Goal: Complete application form: Complete application form

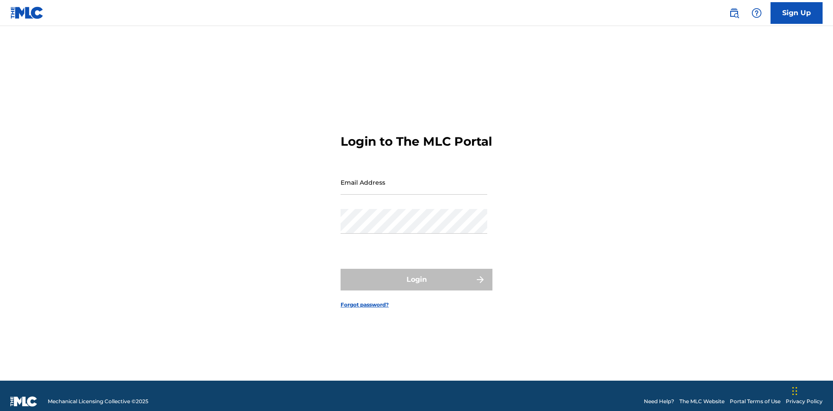
scroll to position [11, 0]
click at [796, 13] on link "Sign Up" at bounding box center [796, 13] width 52 height 22
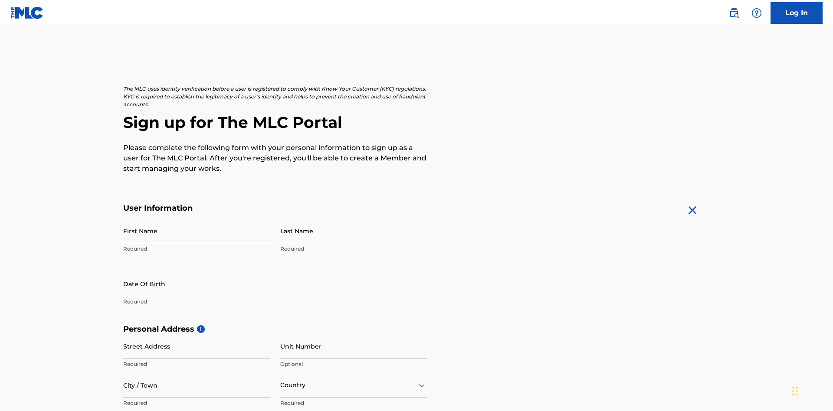
click at [197, 219] on input "First Name" at bounding box center [196, 231] width 147 height 25
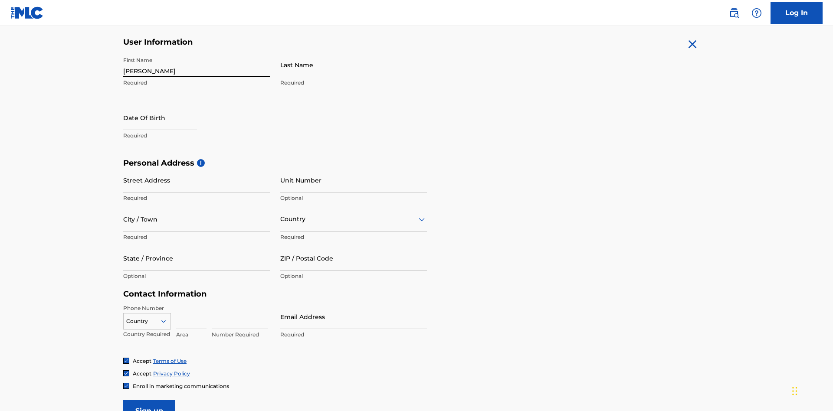
type input "[PERSON_NAME]"
click at [354, 65] on input "Last Name" at bounding box center [353, 64] width 147 height 25
type input "Ribble"
click at [167, 105] on input "text" at bounding box center [160, 117] width 74 height 25
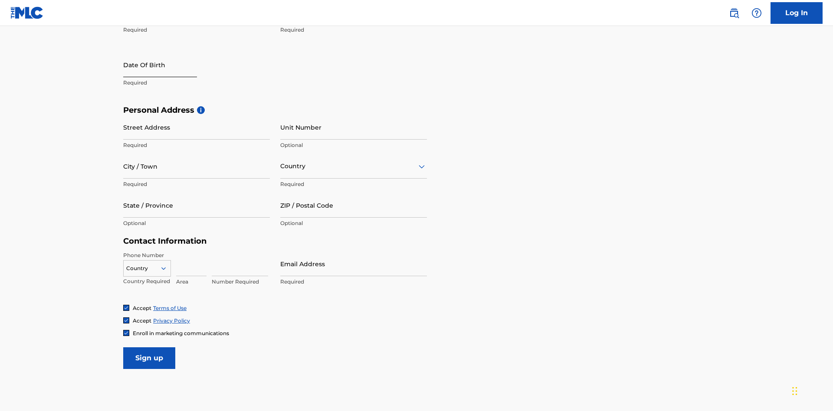
select select "7"
select select "2025"
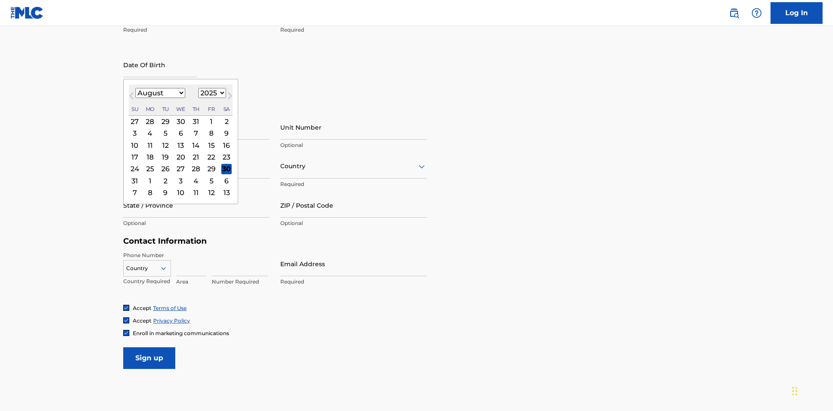
click at [160, 93] on select "January February March April May June July August September October November De…" at bounding box center [160, 93] width 50 height 10
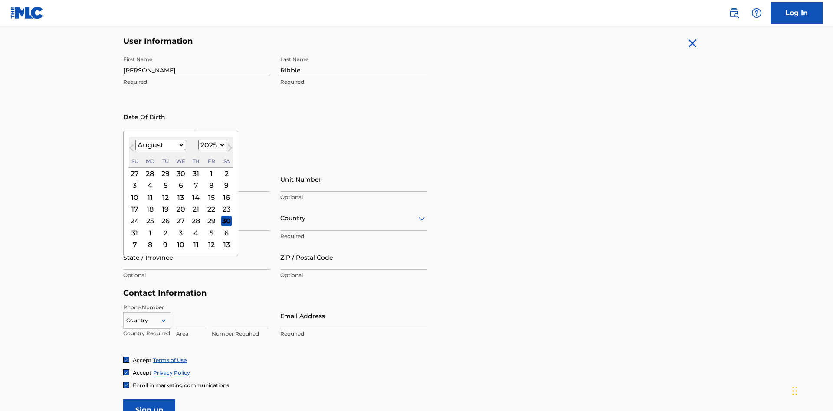
select select "0"
click at [211, 145] on select "1900 1901 1902 1903 1904 1905 1906 1907 1908 1909 1910 1911 1912 1913 1914 1915…" at bounding box center [212, 145] width 28 height 10
select select "1985"
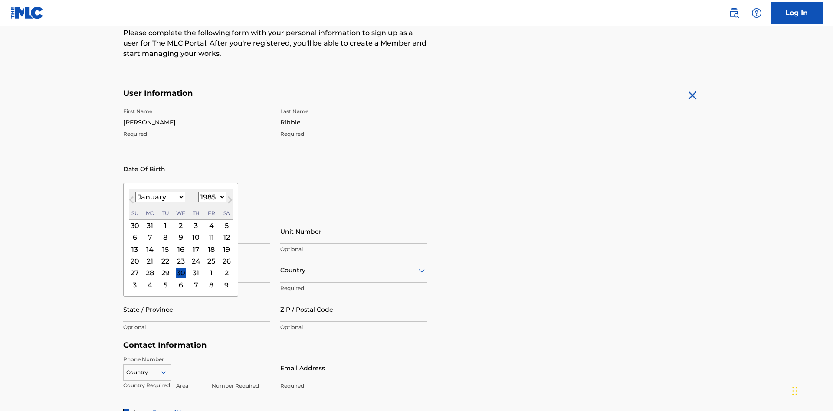
click at [211, 197] on select "1900 1901 1902 1903 1904 1905 1906 1907 1908 1909 1910 1911 1912 1913 1914 1915…" at bounding box center [212, 197] width 28 height 10
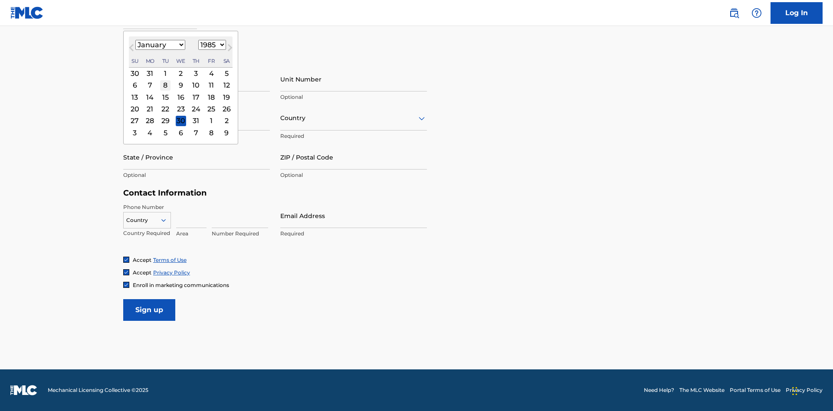
click at [165, 85] on div "8" at bounding box center [165, 85] width 10 height 10
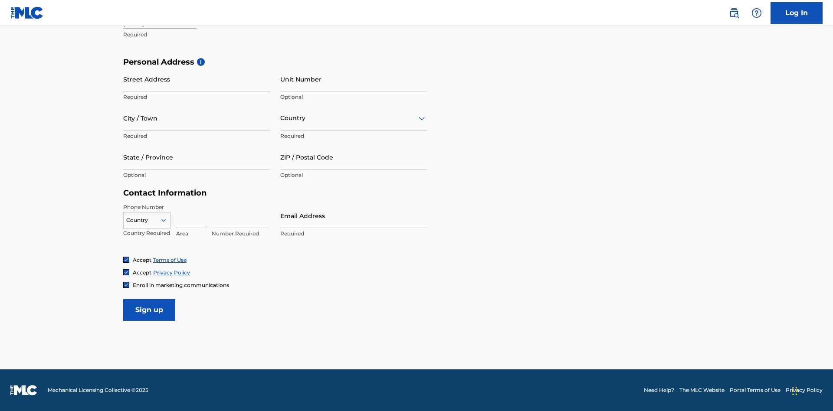
type input "January 8 1985"
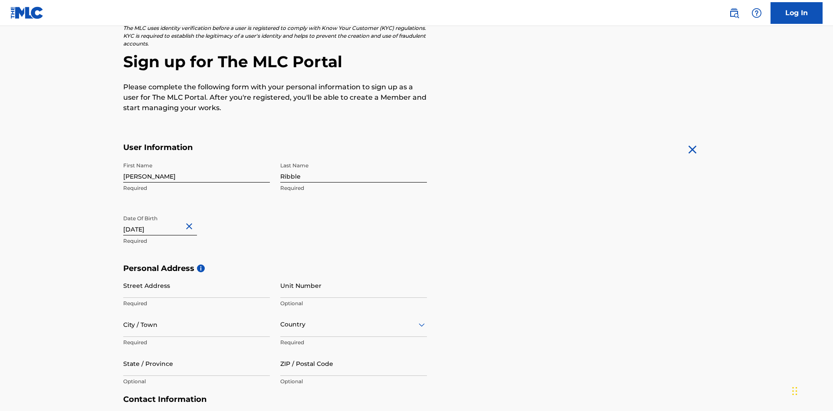
scroll to position [267, 0]
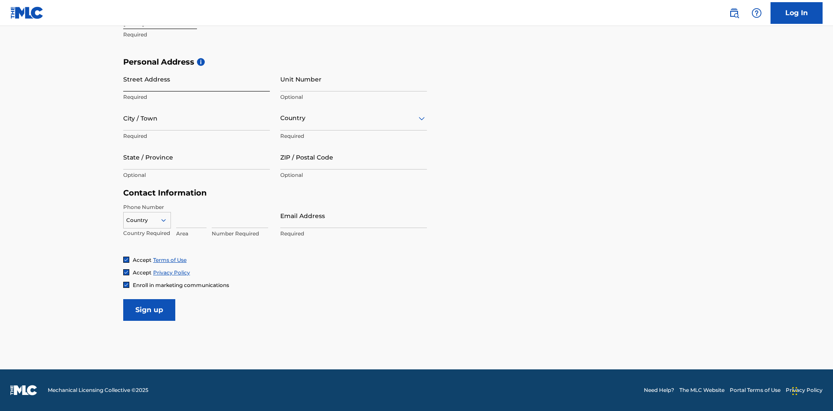
click at [197, 79] on input "Street Address" at bounding box center [196, 79] width 147 height 25
type input "9909 Elks Run Rd"
click at [197, 118] on input "City / Town" at bounding box center [196, 118] width 147 height 25
type input "Roseville"
click at [281, 118] on input "text" at bounding box center [281, 118] width 2 height 9
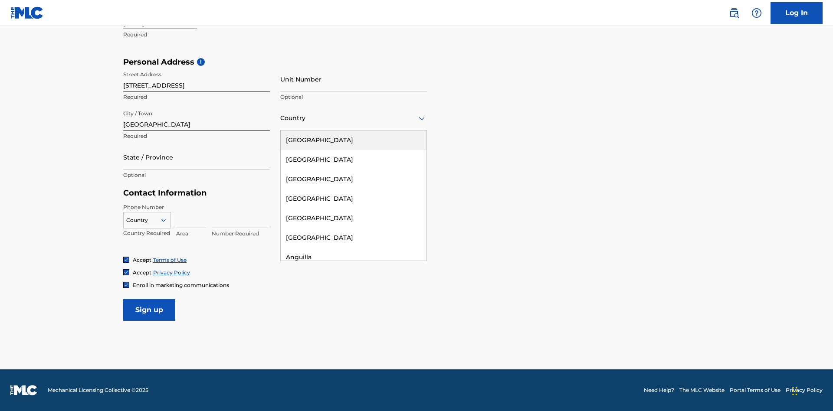
click at [354, 140] on div "[GEOGRAPHIC_DATA]" at bounding box center [354, 141] width 146 height 20
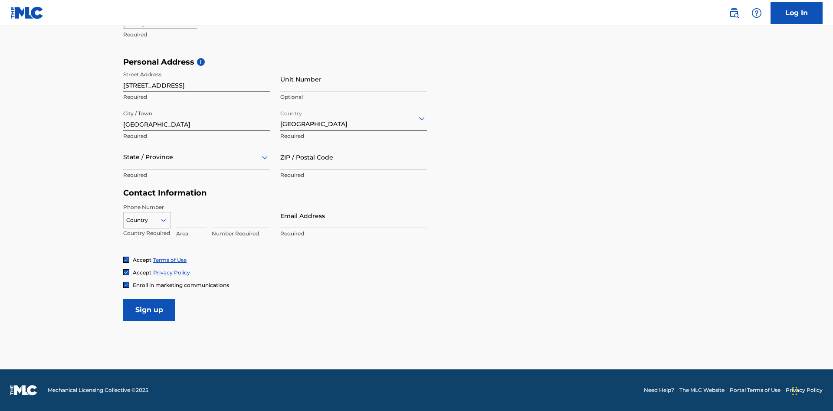
click at [197, 157] on div at bounding box center [196, 157] width 147 height 11
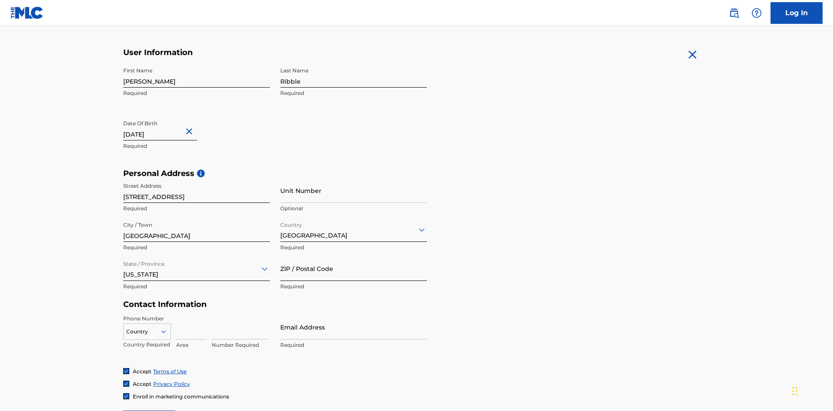
click at [354, 256] on input "ZIP / Postal Code" at bounding box center [353, 268] width 147 height 25
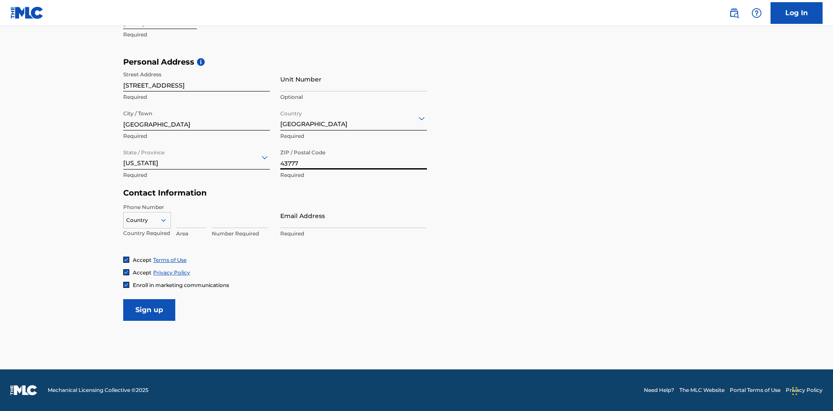
type input "43777"
click at [167, 220] on icon at bounding box center [164, 220] width 8 height 8
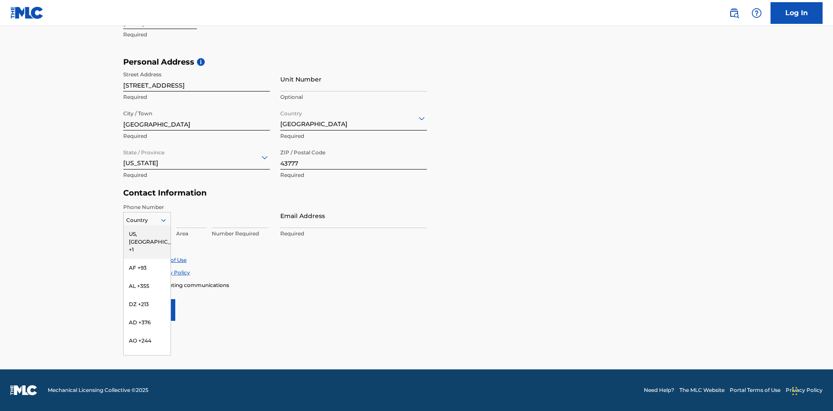
click at [147, 234] on div "US, [GEOGRAPHIC_DATA] +1" at bounding box center [147, 242] width 47 height 34
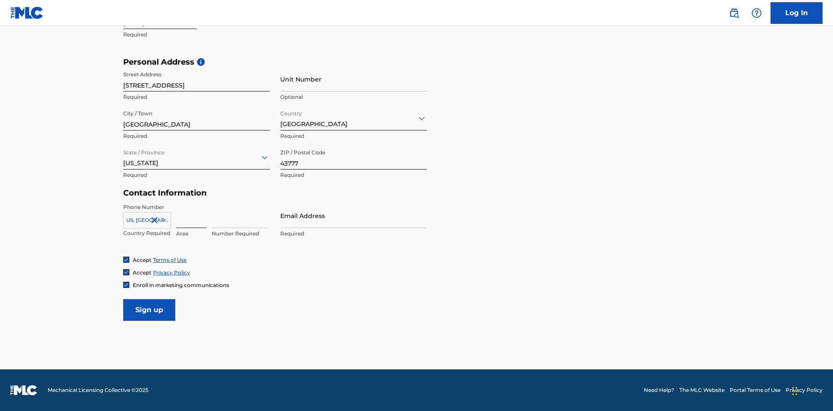
click at [191, 216] on input at bounding box center [191, 215] width 30 height 25
type input "740"
click at [240, 216] on input at bounding box center [240, 215] width 56 height 25
type input "8086351"
click at [354, 216] on input "Email Address" at bounding box center [353, 215] width 147 height 25
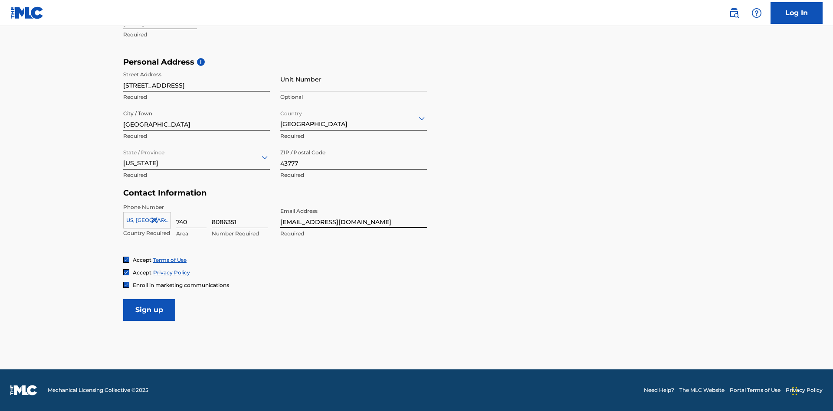
scroll to position [0, 25]
type input "[EMAIL_ADDRESS][DOMAIN_NAME]"
click at [149, 310] on input "Sign up" at bounding box center [149, 310] width 52 height 22
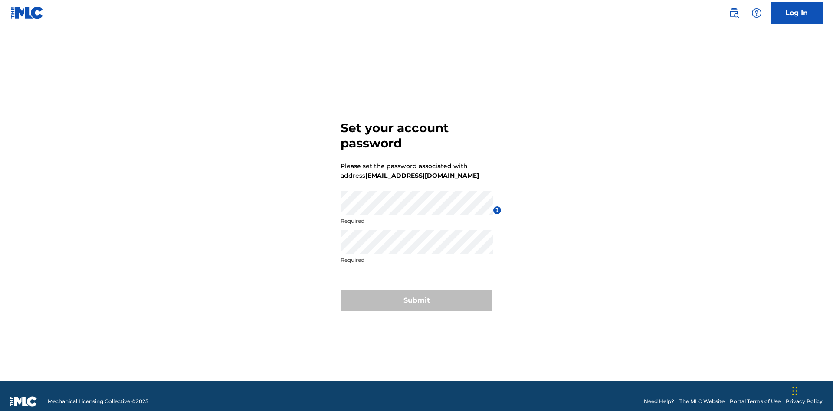
scroll to position [11, 0]
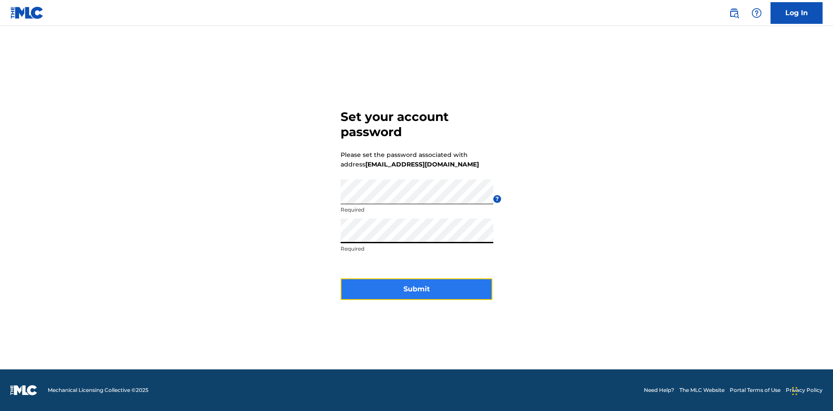
click at [416, 295] on button "Submit" at bounding box center [417, 289] width 152 height 22
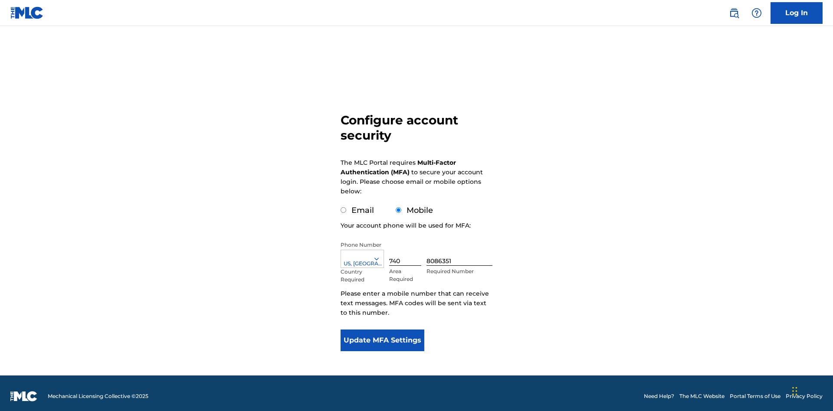
scroll to position [9, 0]
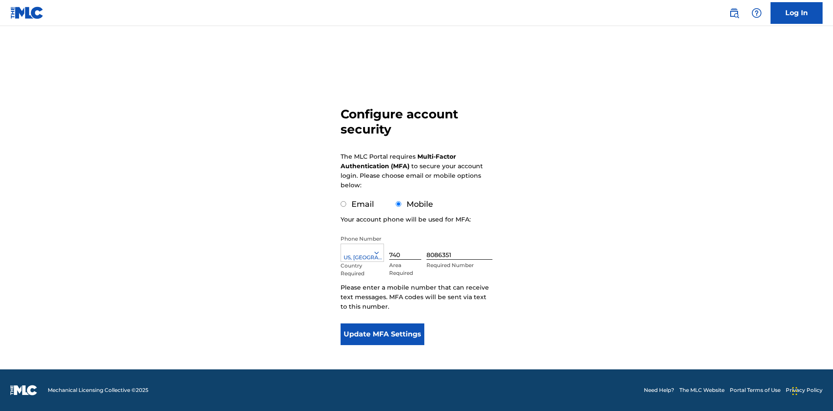
click at [344, 204] on input "Email" at bounding box center [344, 204] width 6 height 6
radio input "true"
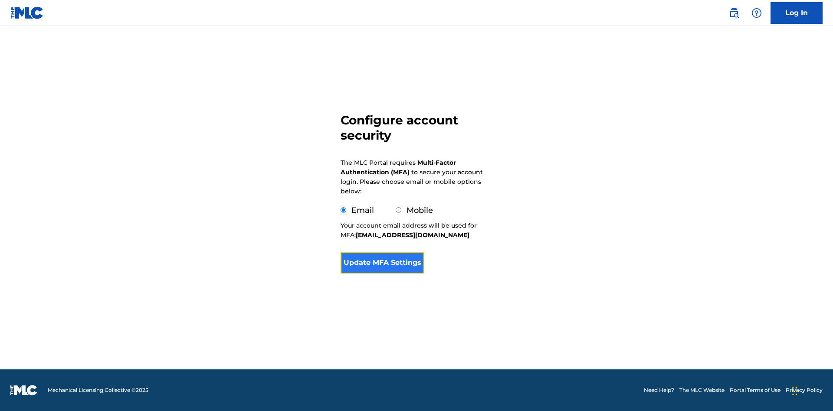
click at [382, 274] on button "Update MFA Settings" at bounding box center [383, 263] width 84 height 22
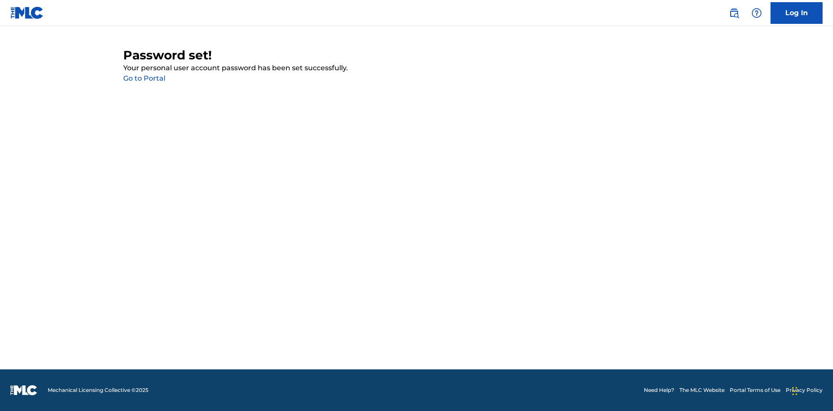
click at [144, 79] on link "Go to Portal" at bounding box center [144, 78] width 42 height 8
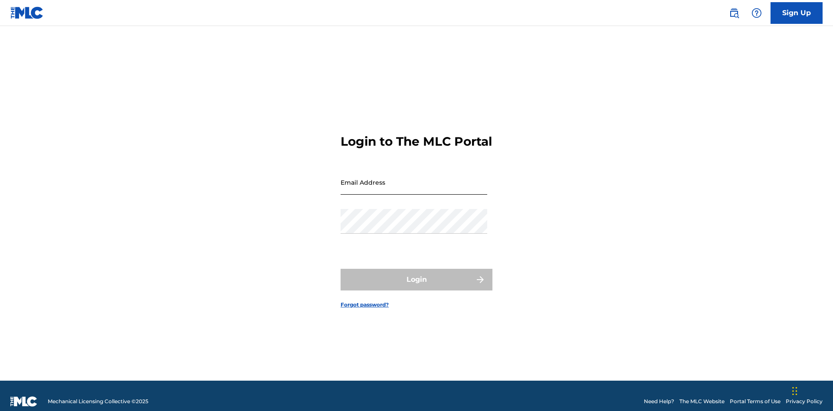
click at [414, 178] on input "Email Address" at bounding box center [414, 182] width 147 height 25
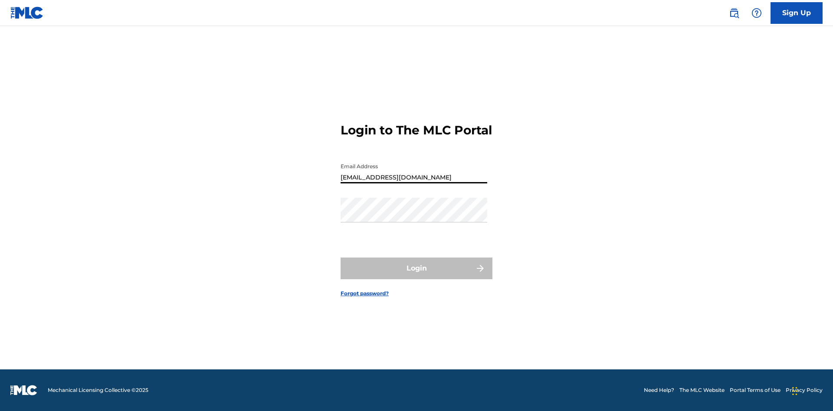
scroll to position [0, 25]
type input "[EMAIL_ADDRESS][DOMAIN_NAME]"
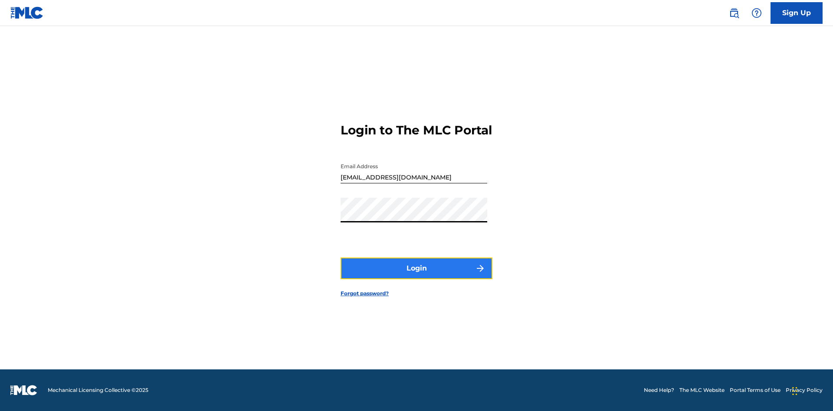
click at [416, 276] on button "Login" at bounding box center [417, 269] width 152 height 22
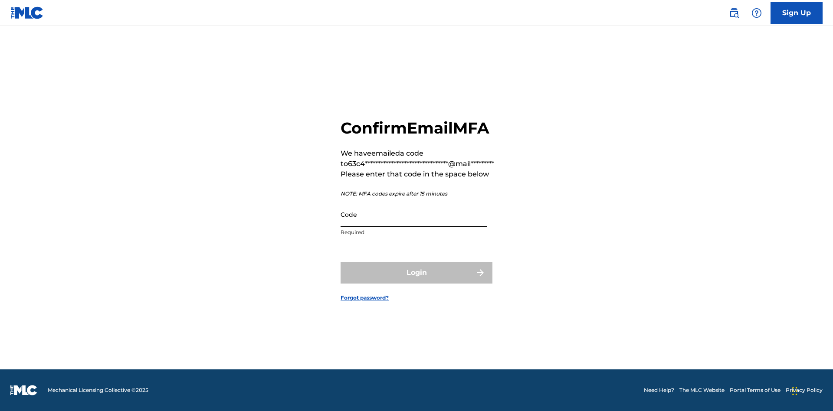
click at [414, 214] on input "Code" at bounding box center [414, 214] width 147 height 25
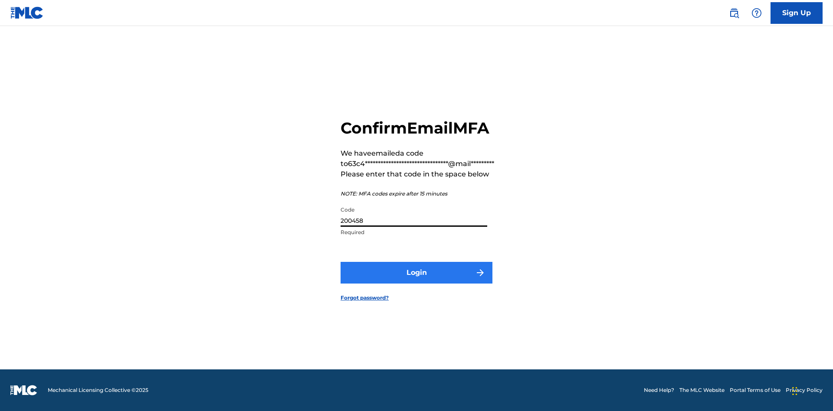
type input "200458"
click at [416, 272] on button "Login" at bounding box center [417, 273] width 152 height 22
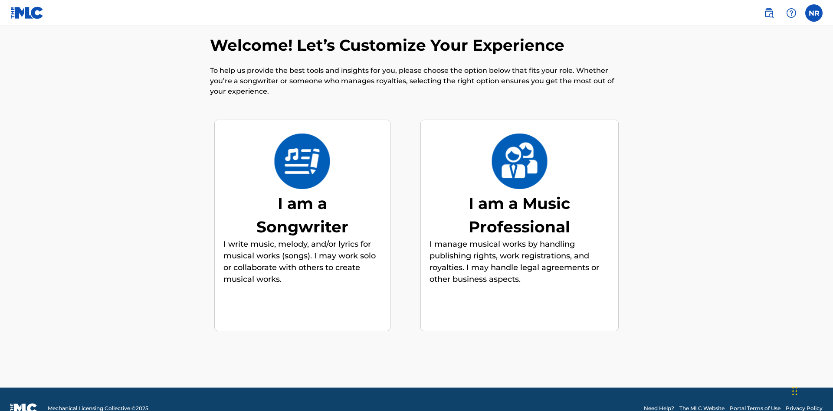
click at [302, 197] on div "I am a Songwriter" at bounding box center [302, 215] width 130 height 47
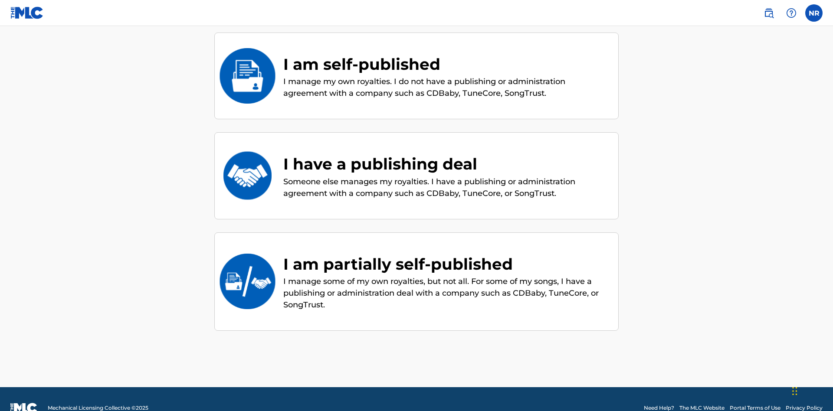
click at [446, 64] on div "I am self-published" at bounding box center [446, 63] width 326 height 23
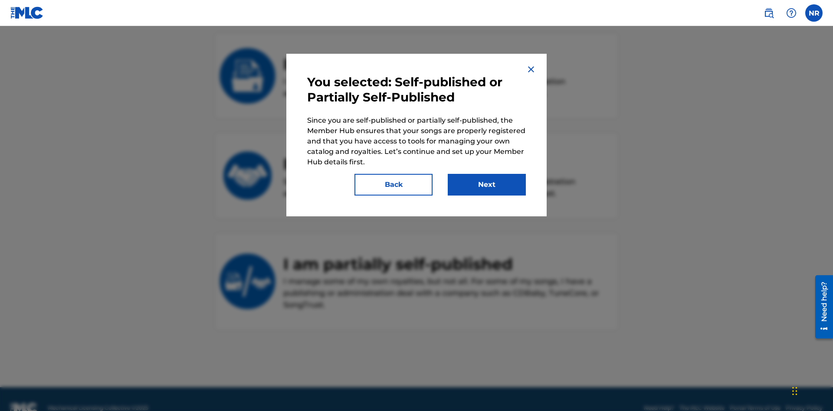
scroll to position [118, 0]
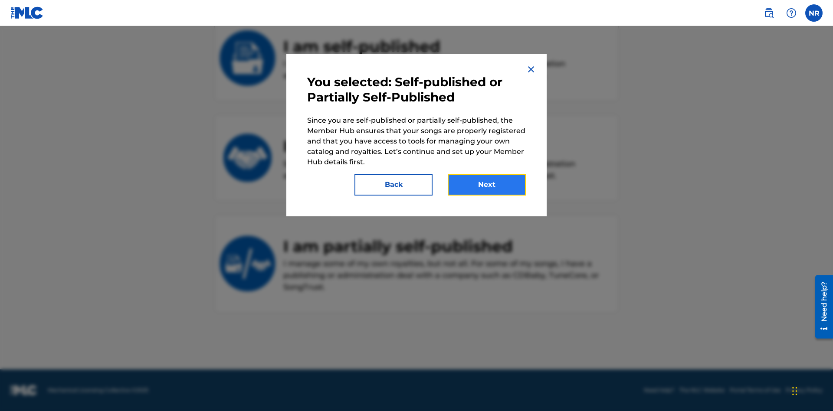
click at [487, 185] on button "Next" at bounding box center [487, 185] width 78 height 22
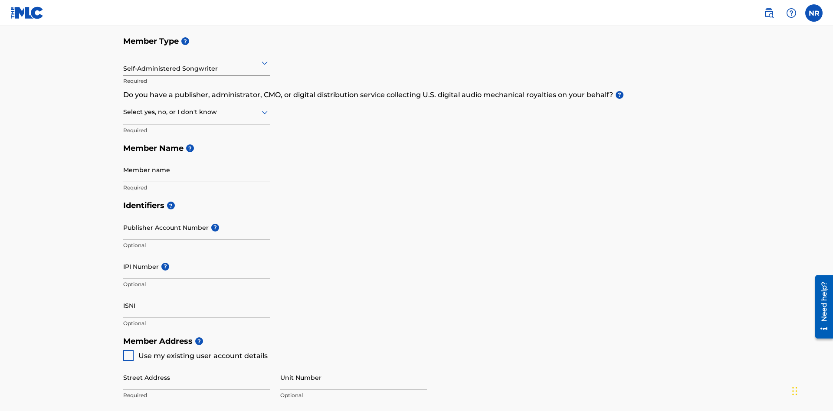
scroll to position [98, 0]
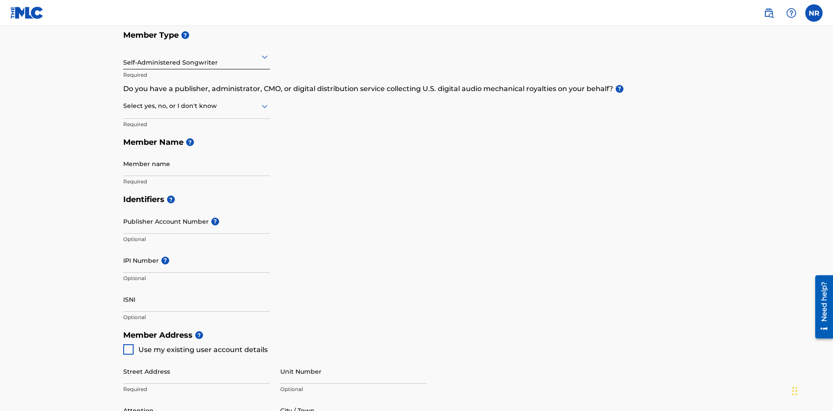
click at [124, 56] on input "text" at bounding box center [124, 56] width 2 height 9
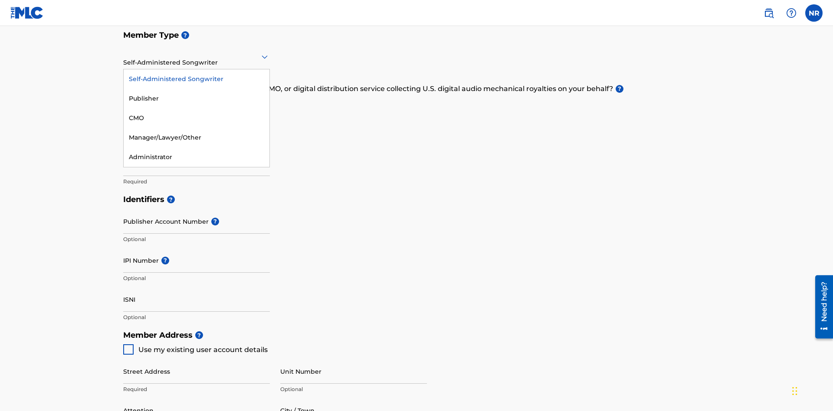
click at [197, 98] on div "Publisher" at bounding box center [197, 99] width 146 height 20
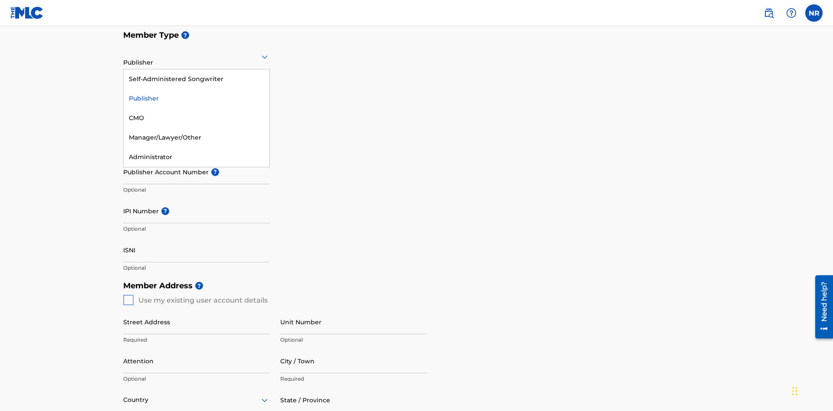
click at [197, 118] on div "CMO" at bounding box center [197, 118] width 146 height 20
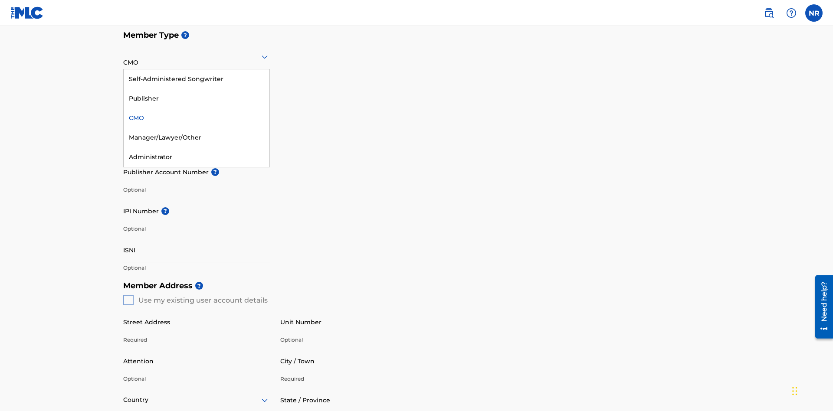
click at [197, 138] on div "Manager/Lawyer/Other" at bounding box center [197, 138] width 146 height 20
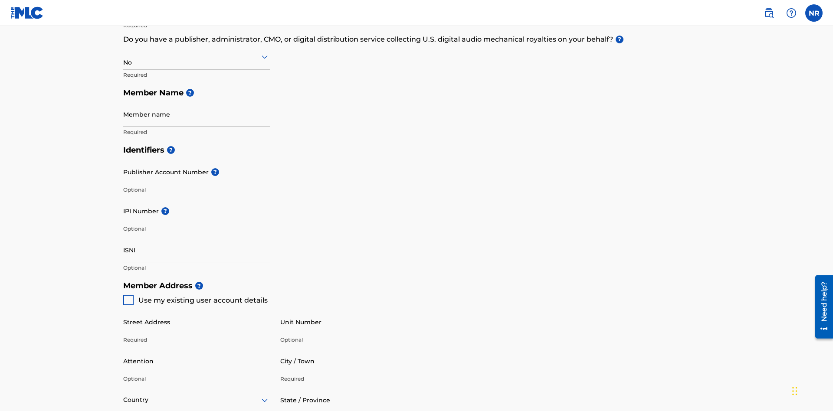
scroll to position [390, 0]
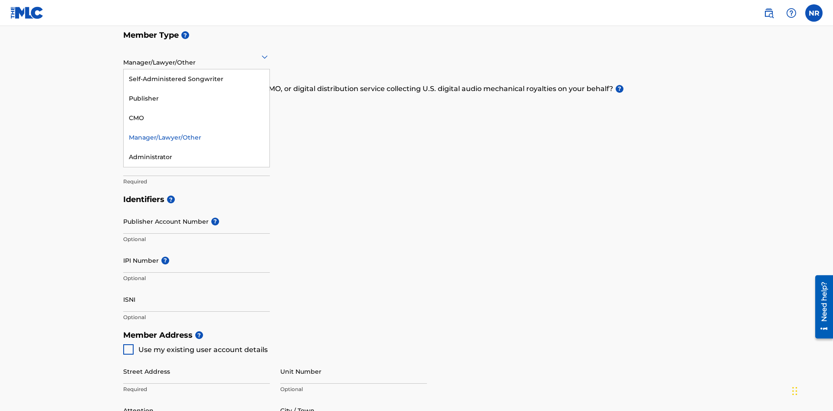
click at [197, 157] on div "Administrator" at bounding box center [197, 157] width 146 height 20
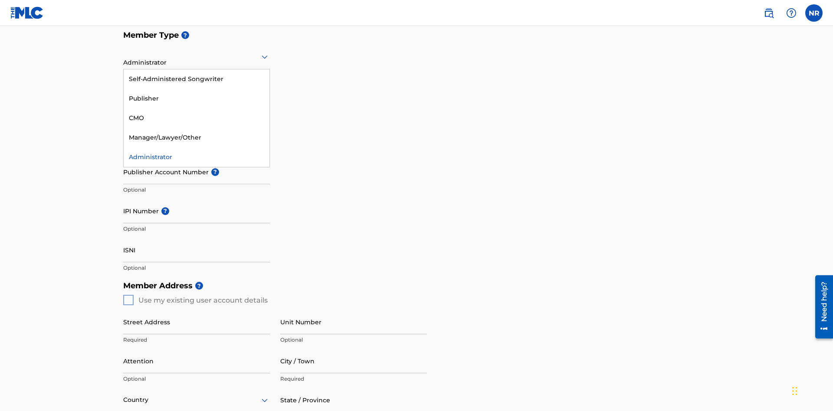
click at [197, 79] on div "Self-Administered Songwriter" at bounding box center [197, 79] width 146 height 20
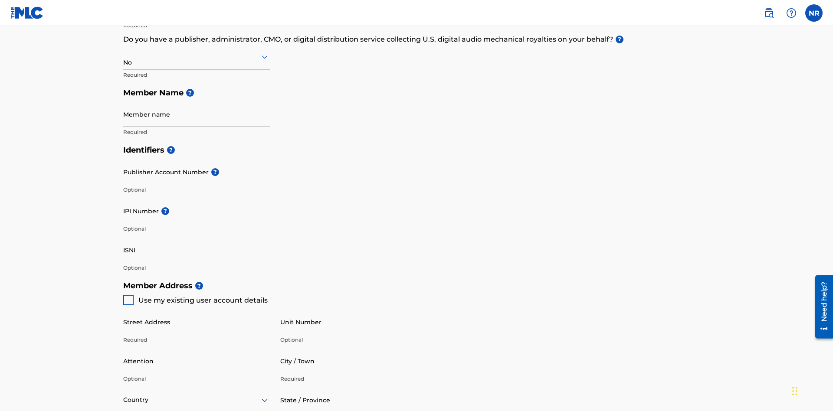
scroll to position [390, 0]
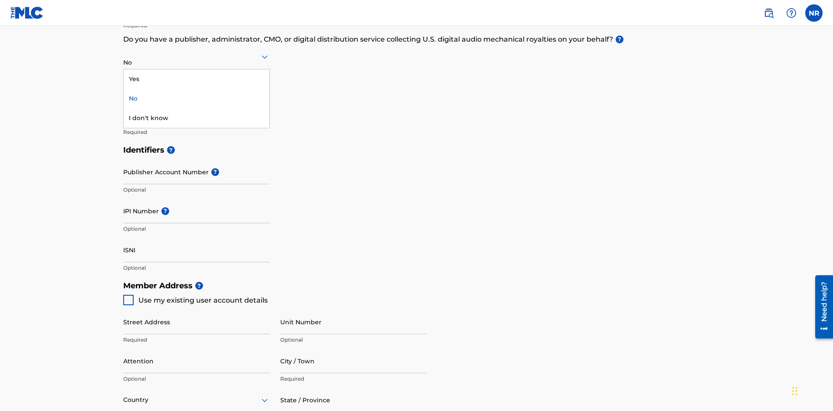
click at [197, 79] on div "Yes" at bounding box center [197, 79] width 146 height 20
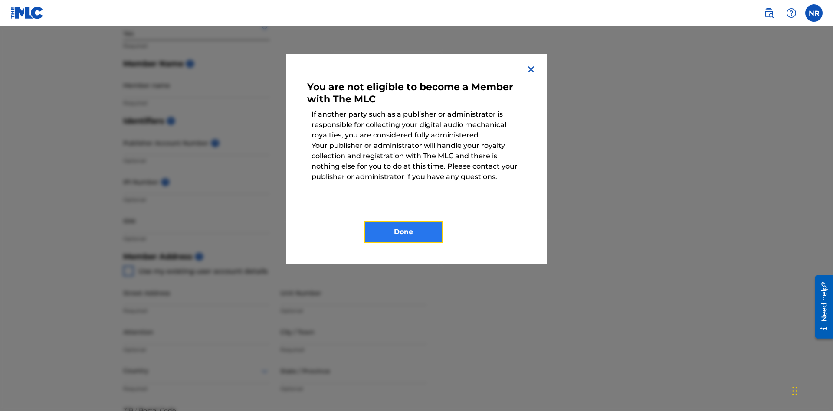
click at [403, 232] on button "Done" at bounding box center [403, 232] width 78 height 22
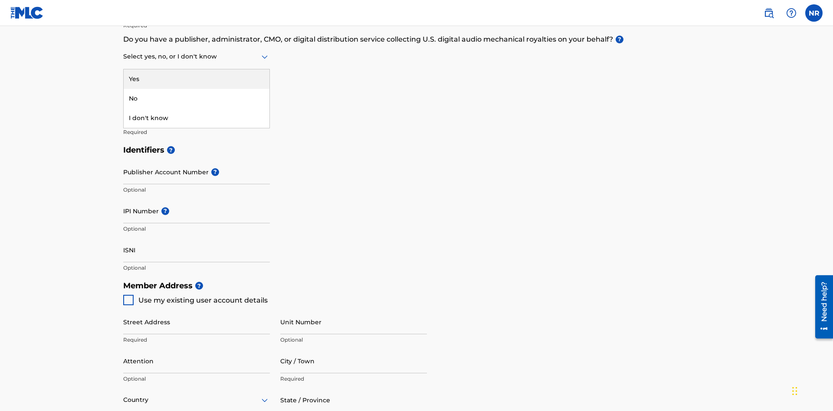
click at [197, 118] on div "I don't know" at bounding box center [197, 118] width 146 height 20
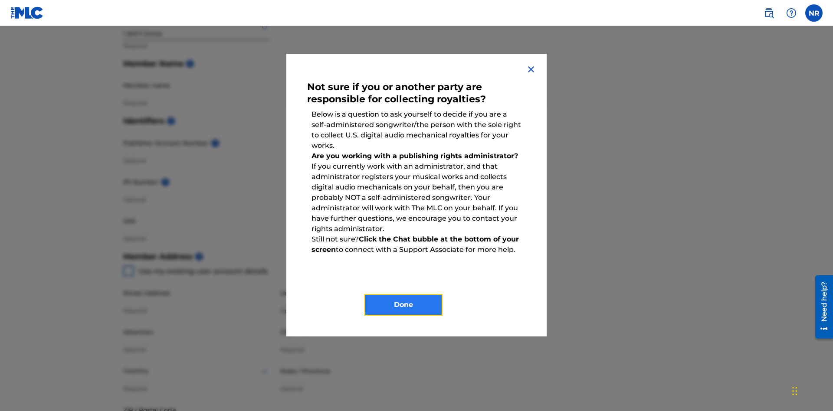
click at [403, 305] on button "Done" at bounding box center [403, 305] width 78 height 22
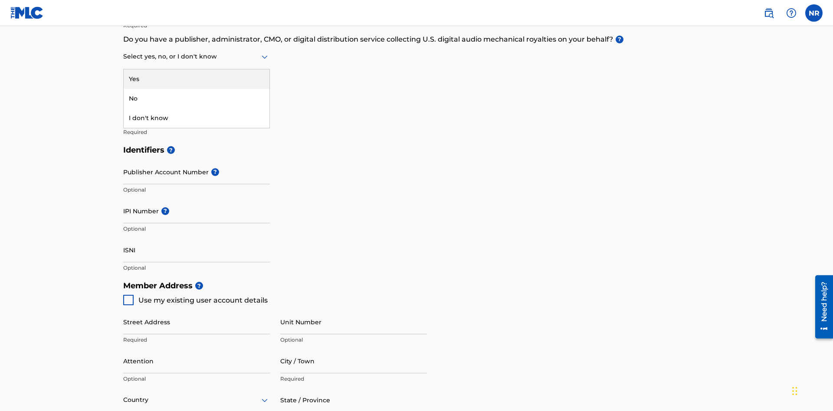
click at [197, 98] on div "No" at bounding box center [197, 99] width 146 height 20
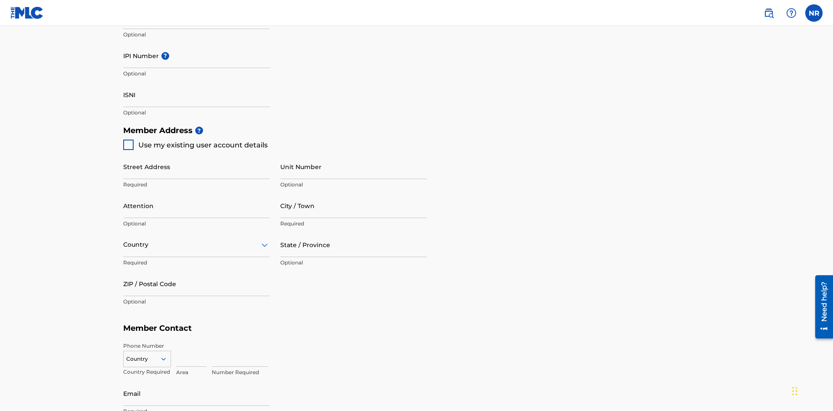
scroll to position [377, 0]
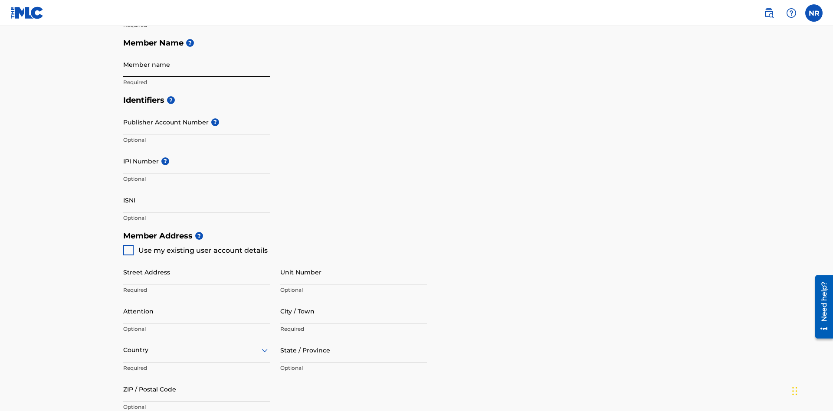
click at [197, 64] on input "Member name" at bounding box center [196, 64] width 147 height 25
type input "Z2025.08.30.02.05.38"
click at [197, 260] on input "Street Address" at bounding box center [196, 272] width 147 height 25
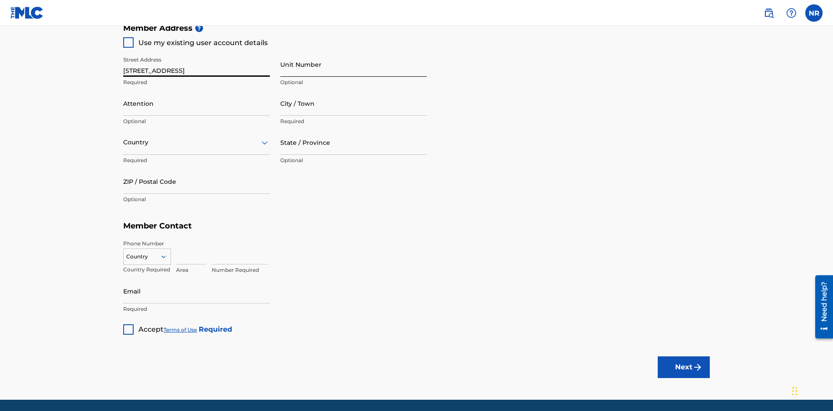
type input "[STREET_ADDRESS]"
click at [354, 64] on input "Unit Number" at bounding box center [353, 64] width 147 height 25
type input "Unit A"
click at [197, 91] on input "Attention" at bounding box center [196, 103] width 147 height 25
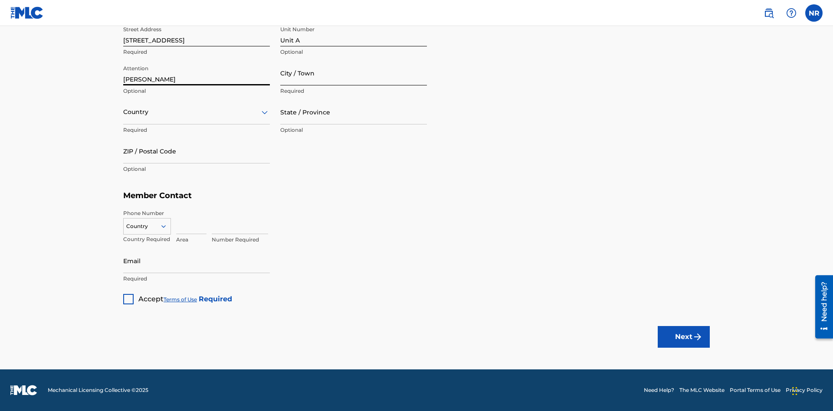
type input "[PERSON_NAME]"
click at [354, 73] on input "City / Town" at bounding box center [353, 73] width 147 height 25
type input "[GEOGRAPHIC_DATA]"
click at [124, 112] on input "text" at bounding box center [124, 112] width 2 height 9
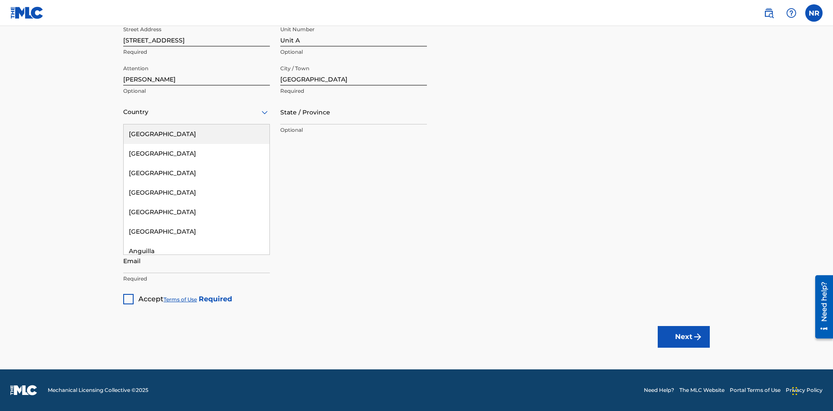
click at [197, 134] on div "[GEOGRAPHIC_DATA]" at bounding box center [197, 134] width 146 height 20
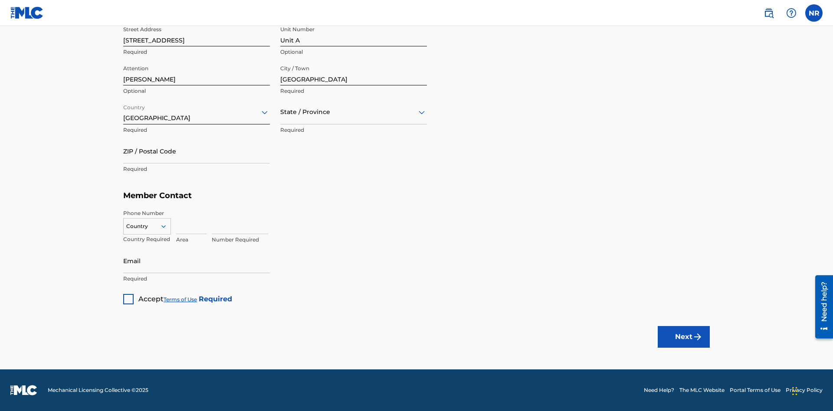
click at [281, 112] on input "text" at bounding box center [281, 112] width 2 height 9
click at [197, 151] on input "ZIP / Postal Code" at bounding box center [196, 151] width 147 height 25
type input "43140"
click at [167, 226] on icon at bounding box center [164, 227] width 8 height 8
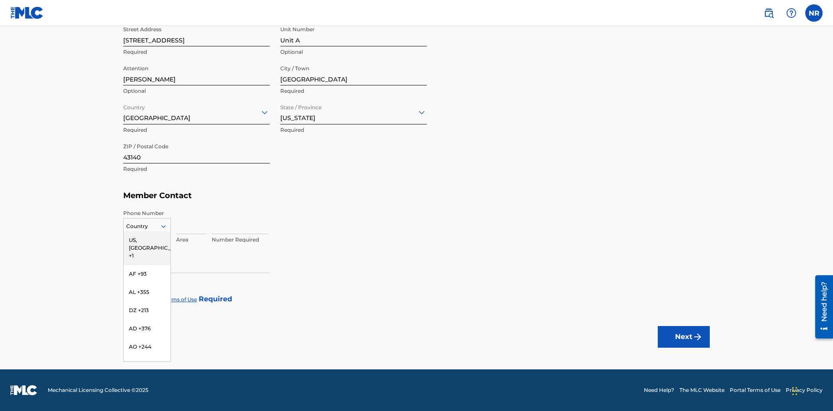
click at [147, 240] on div "US, [GEOGRAPHIC_DATA] +1" at bounding box center [147, 248] width 47 height 34
click at [191, 222] on input at bounding box center [191, 222] width 30 height 25
type input "740"
click at [240, 222] on input at bounding box center [240, 222] width 56 height 25
type input "8675309"
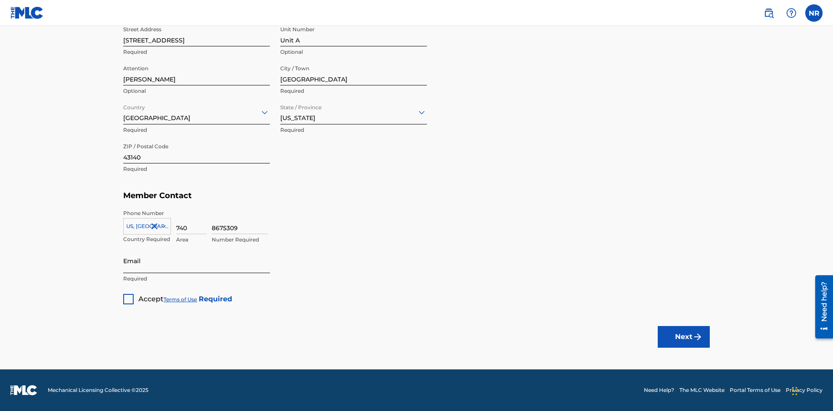
click at [197, 261] on input "Email" at bounding box center [196, 261] width 147 height 25
type input "[EMAIL_ADDRESS][DOMAIN_NAME]"
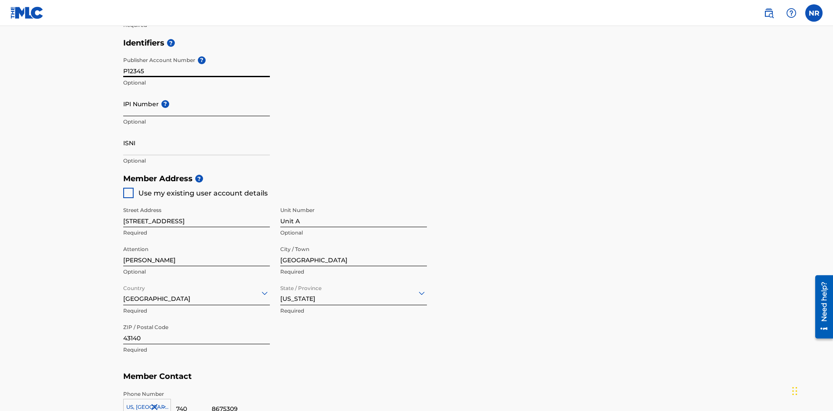
type input "P12345"
click at [197, 92] on input "IPI Number ?" at bounding box center [196, 104] width 147 height 25
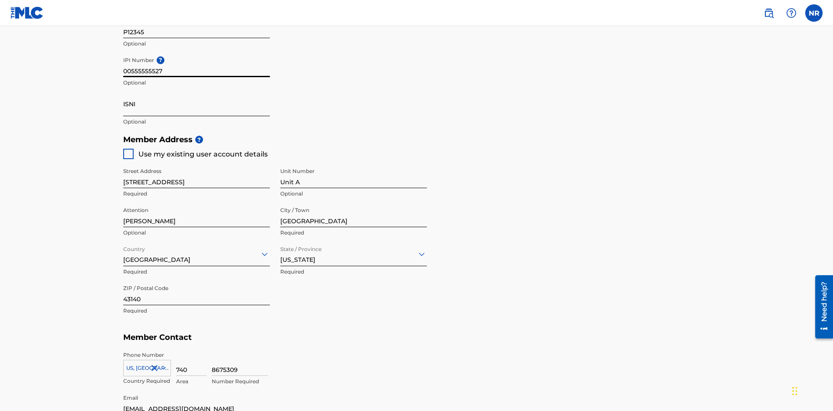
type input "00555555527"
click at [197, 92] on input "ISNI" at bounding box center [196, 104] width 147 height 25
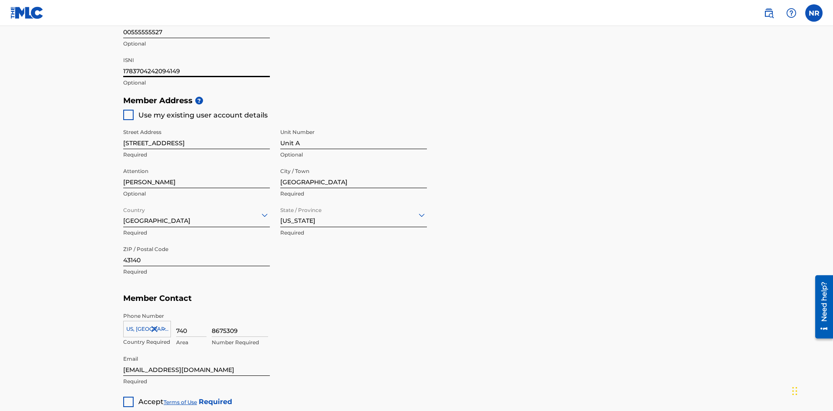
type input "1783704242094149"
click at [128, 397] on div at bounding box center [128, 402] width 10 height 10
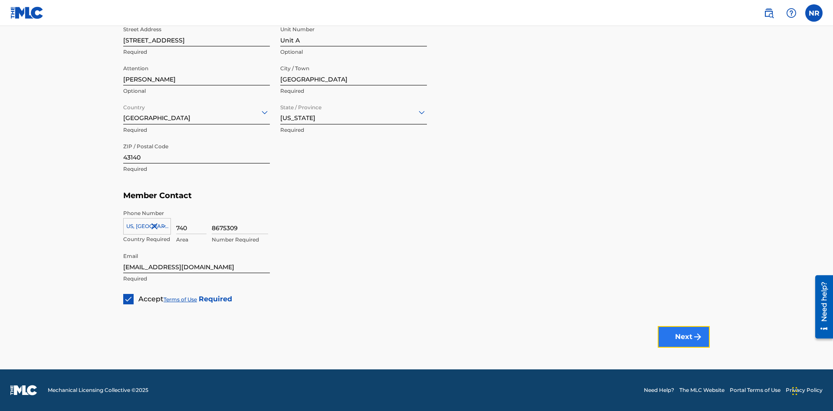
click at [684, 337] on button "Next" at bounding box center [684, 337] width 52 height 22
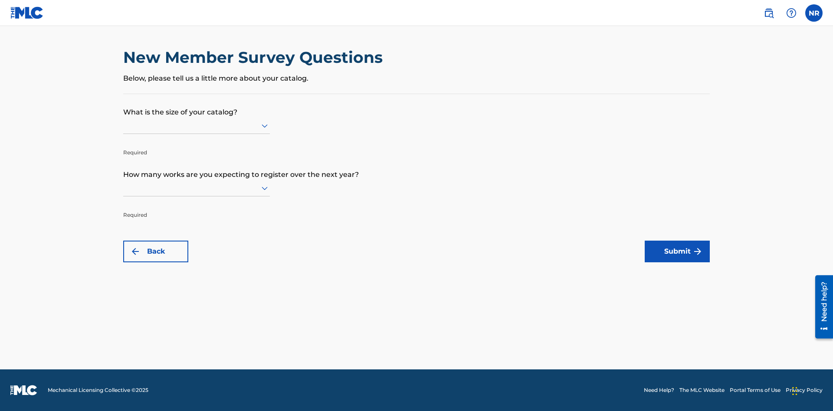
click at [124, 125] on input "text" at bounding box center [124, 125] width 2 height 9
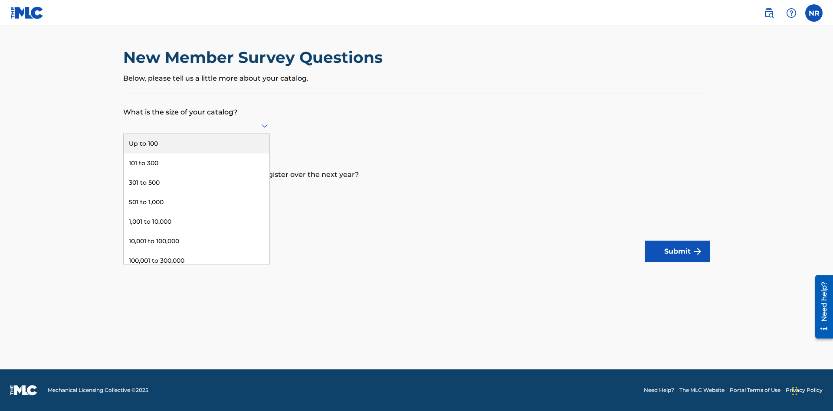
click at [197, 144] on div "Up to 100" at bounding box center [197, 144] width 146 height 20
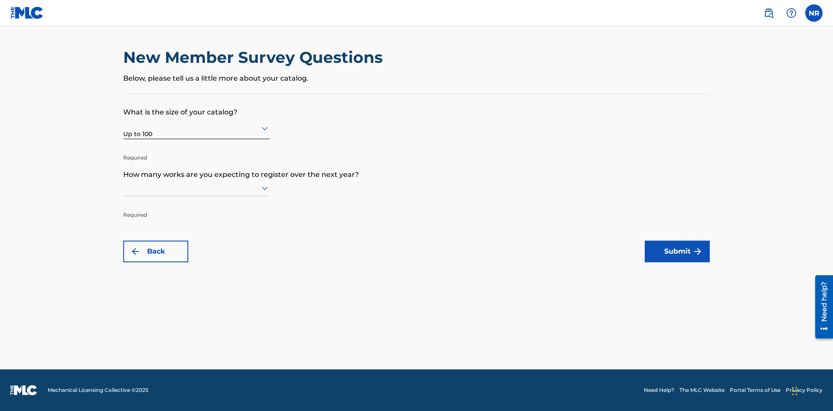
click at [124, 188] on input "text" at bounding box center [124, 187] width 2 height 9
click at [197, 323] on div "100,001 to 300,000" at bounding box center [197, 324] width 146 height 20
click at [677, 252] on button "Submit" at bounding box center [677, 252] width 65 height 22
